Goal: Transaction & Acquisition: Purchase product/service

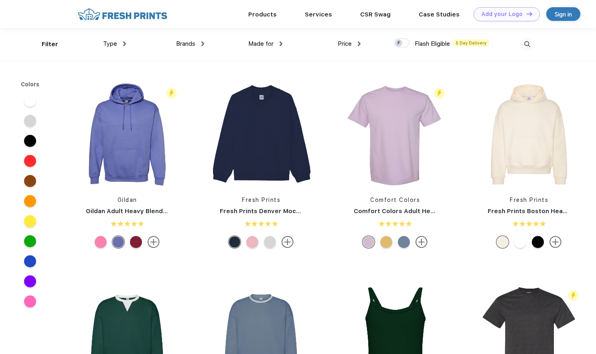
click at [111, 41] on span "Type" at bounding box center [110, 43] width 14 height 7
click at [112, 43] on span "Type" at bounding box center [110, 43] width 14 height 7
click at [116, 44] on span "Type" at bounding box center [110, 43] width 14 height 7
click at [263, 14] on link "Products" at bounding box center [262, 13] width 28 height 7
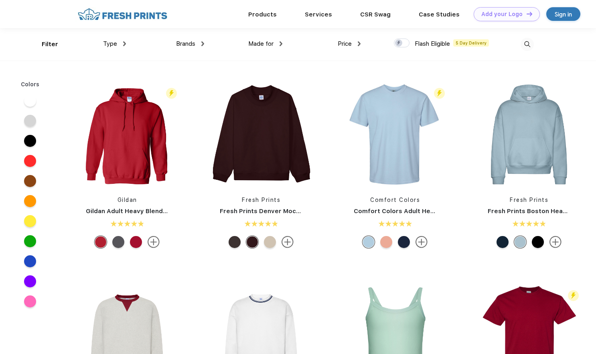
click at [53, 44] on div "Type Shirts Sweaters Bottoms Accessories Hats Tanks Jackets Jerseys Polos" at bounding box center [87, 44] width 78 height 32
click at [50, 43] on div "Type Shirts Sweaters Bottoms Accessories Hats Tanks Jackets Jerseys Polos" at bounding box center [87, 44] width 78 height 32
click at [261, 45] on span "Made for" at bounding box center [260, 43] width 25 height 7
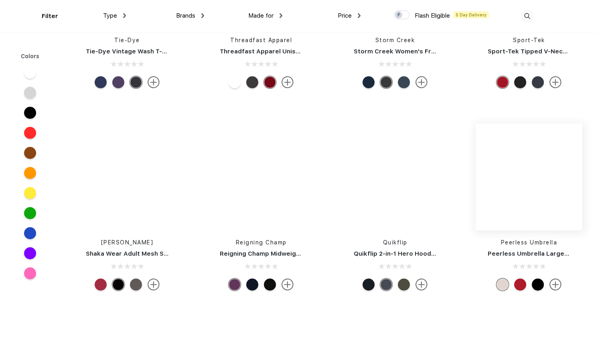
scroll to position [9500, 0]
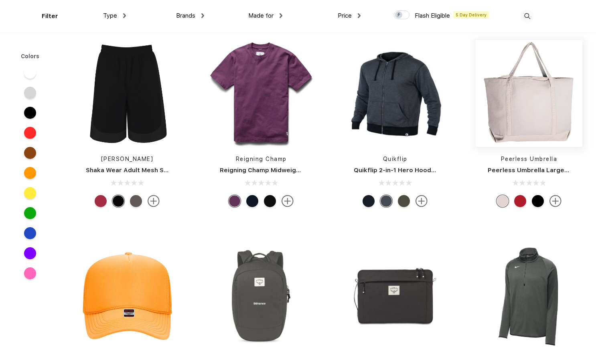
click at [517, 120] on img at bounding box center [528, 93] width 107 height 107
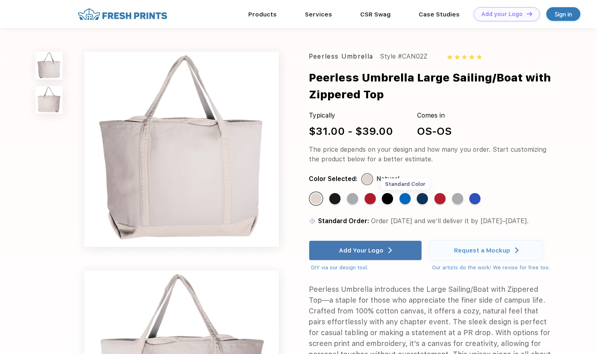
click at [404, 201] on div "Standard Color" at bounding box center [404, 198] width 11 height 11
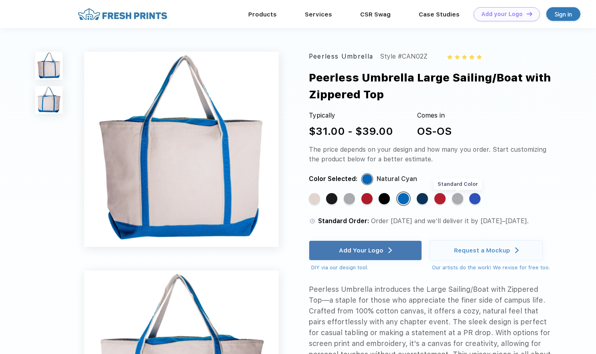
click at [455, 197] on div "Standard Color" at bounding box center [457, 198] width 11 height 11
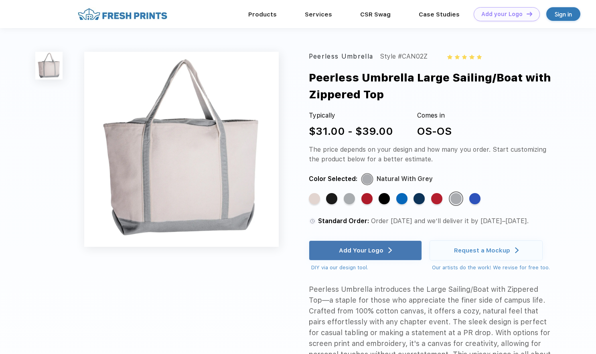
click at [483, 198] on div "Standard Color Standard Color Standard Color Standard Color Standard Color Stan…" at bounding box center [424, 201] width 231 height 21
click at [477, 199] on div "Standard Color" at bounding box center [474, 198] width 11 height 11
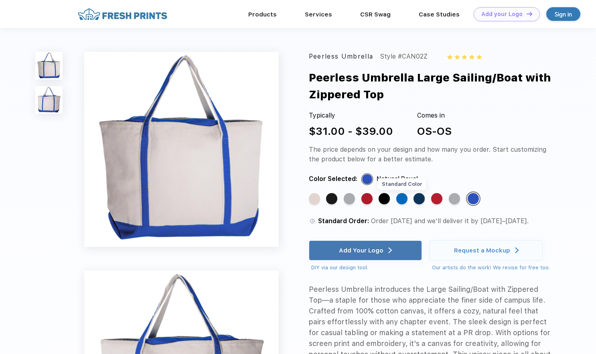
click at [398, 200] on div "Standard Color" at bounding box center [401, 198] width 11 height 11
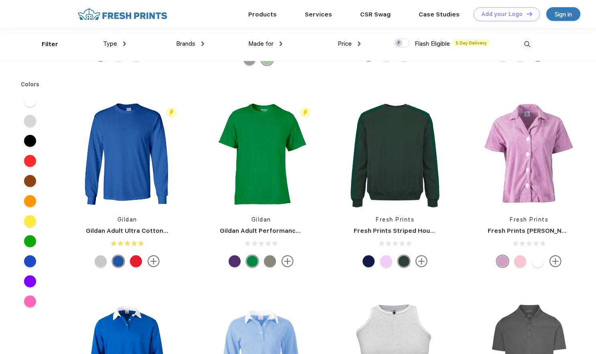
scroll to position [19721, 0]
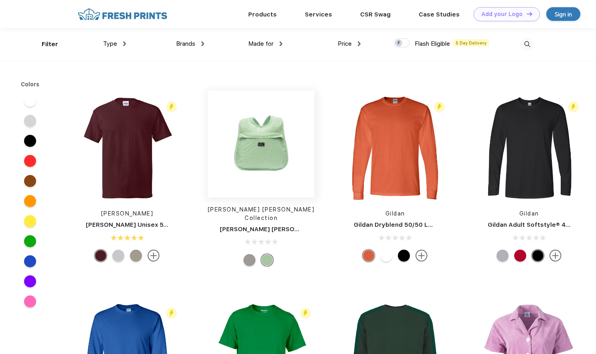
click at [261, 162] on img at bounding box center [261, 144] width 107 height 107
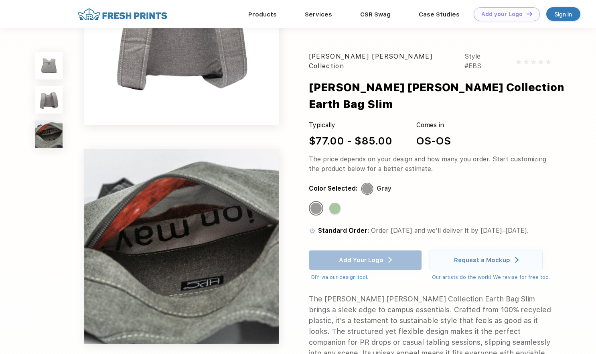
scroll to position [321, 0]
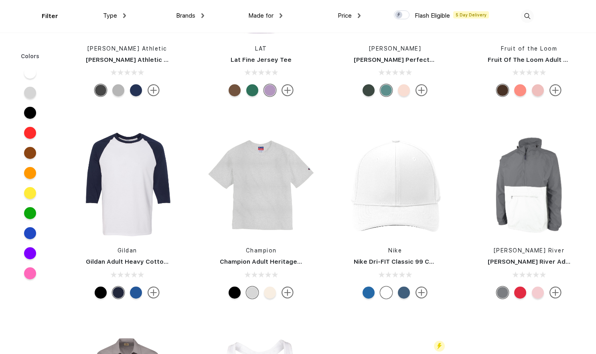
scroll to position [31669, 0]
